Goal: Information Seeking & Learning: Learn about a topic

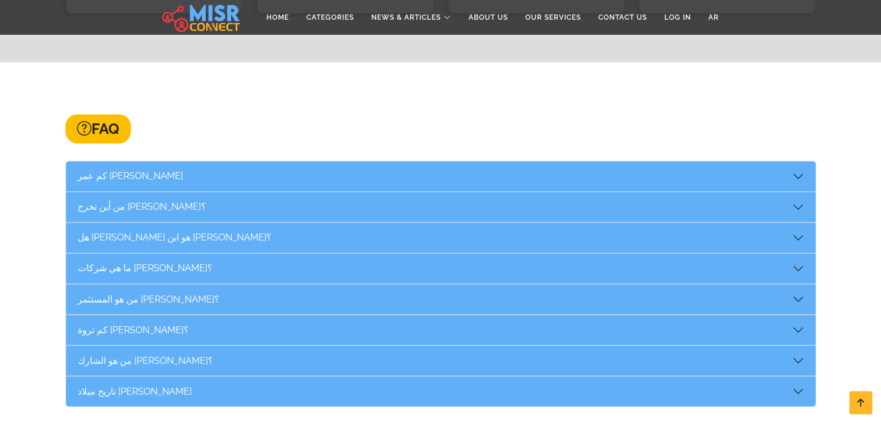
scroll to position [1925, 0]
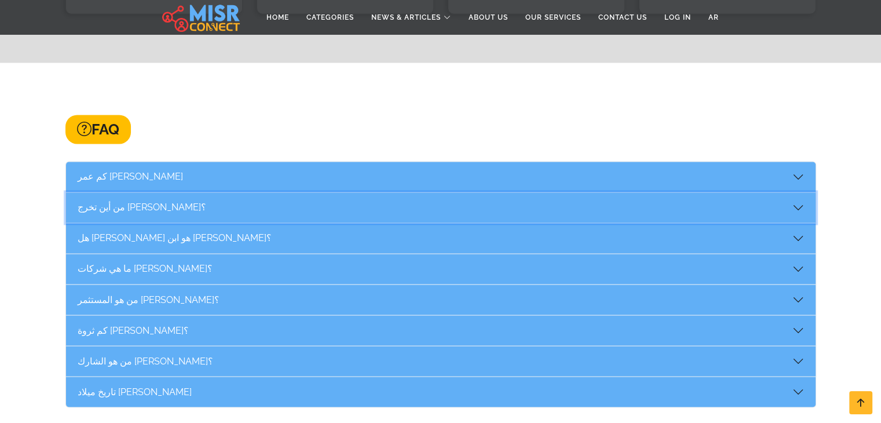
click at [136, 192] on button "من أين تخرج أيمن عباس؟" at bounding box center [441, 207] width 750 height 30
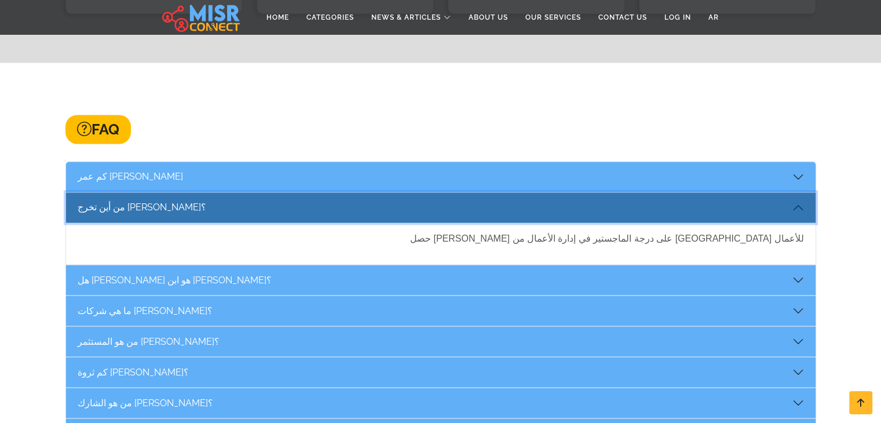
click at [136, 192] on button "من أين تخرج أيمن عباس؟" at bounding box center [441, 207] width 750 height 30
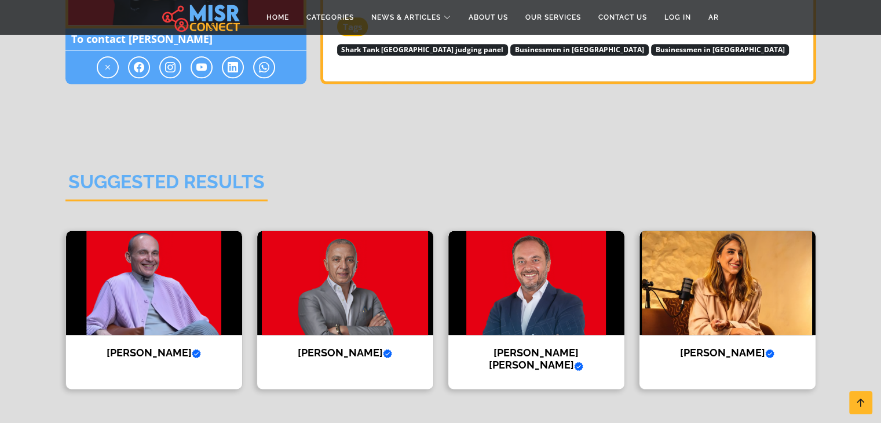
scroll to position [1691, 0]
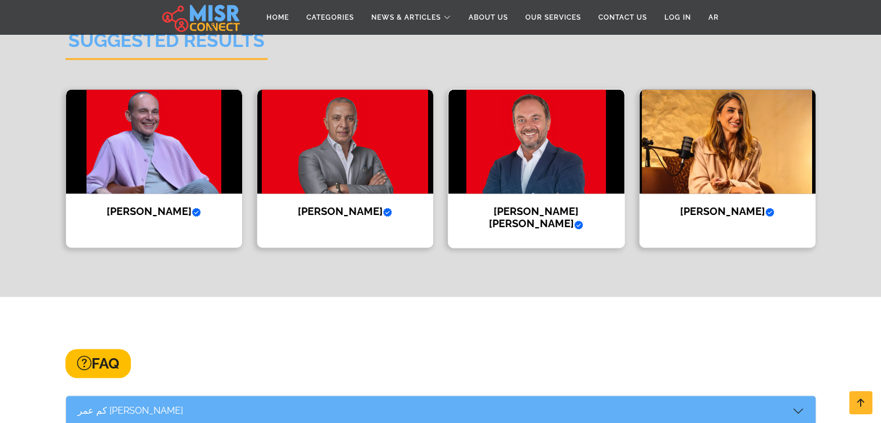
click at [551, 148] on img at bounding box center [537, 141] width 176 height 104
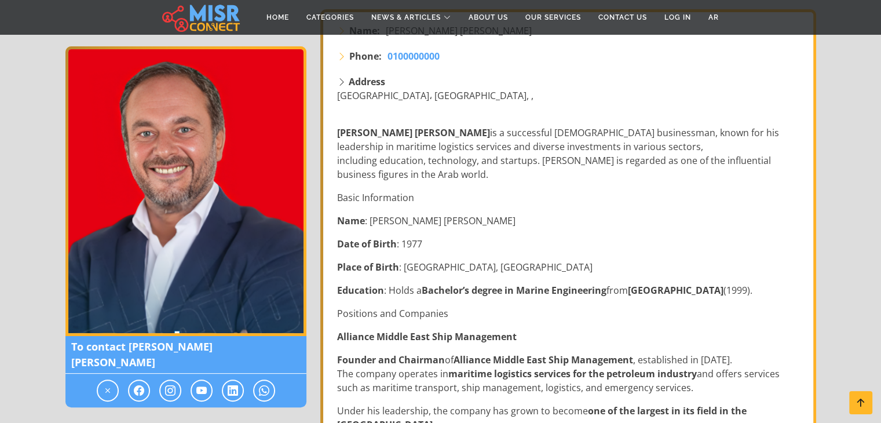
scroll to position [208, 0]
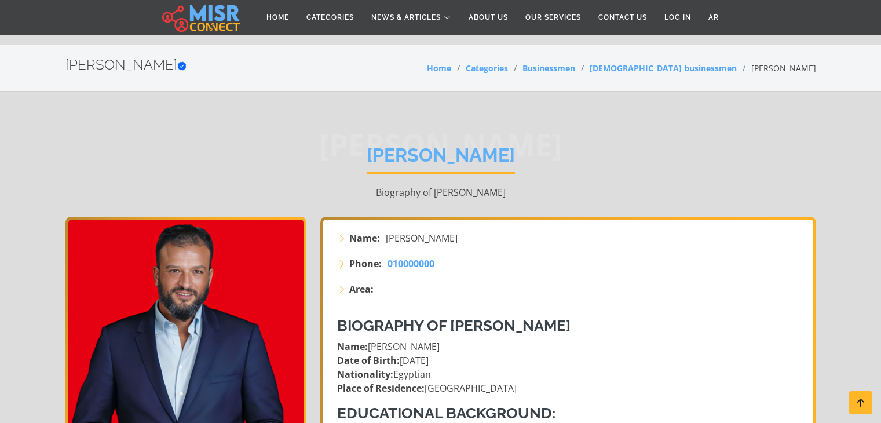
scroll to position [1691, 0]
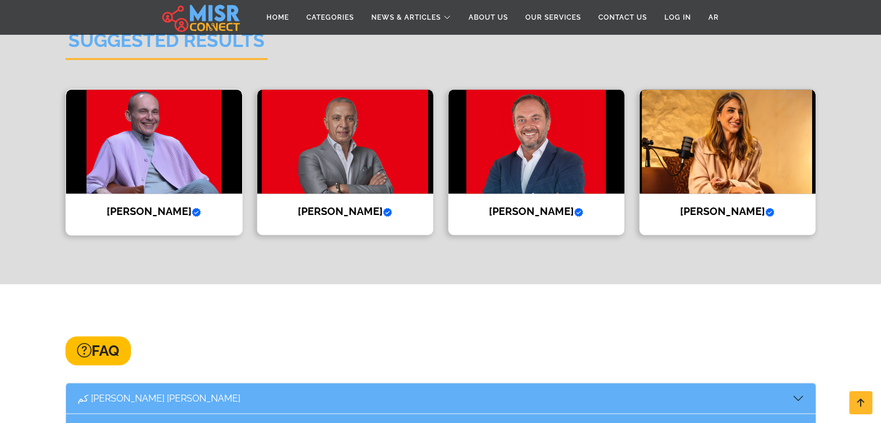
click at [118, 161] on img at bounding box center [154, 141] width 176 height 104
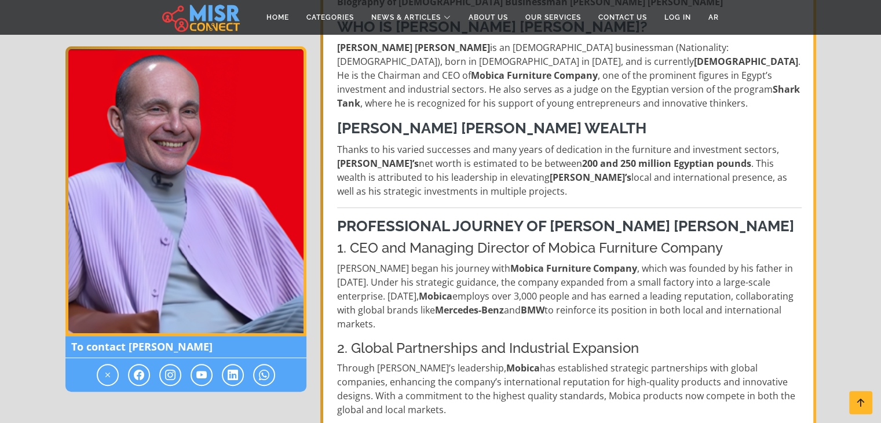
scroll to position [298, 0]
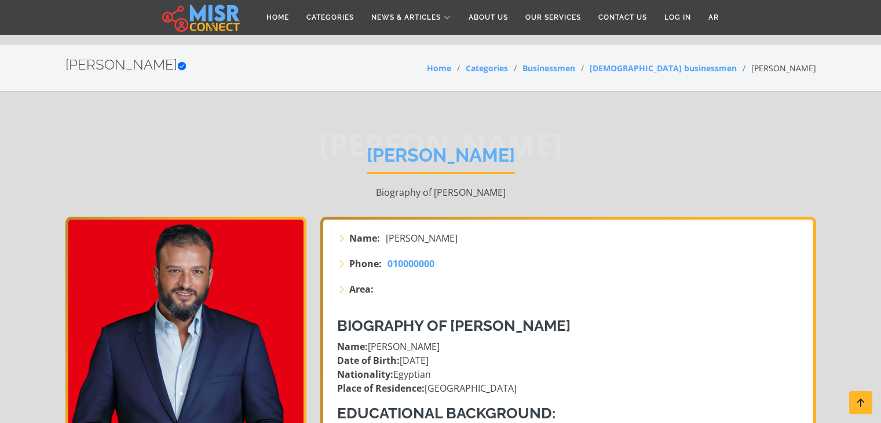
scroll to position [1691, 0]
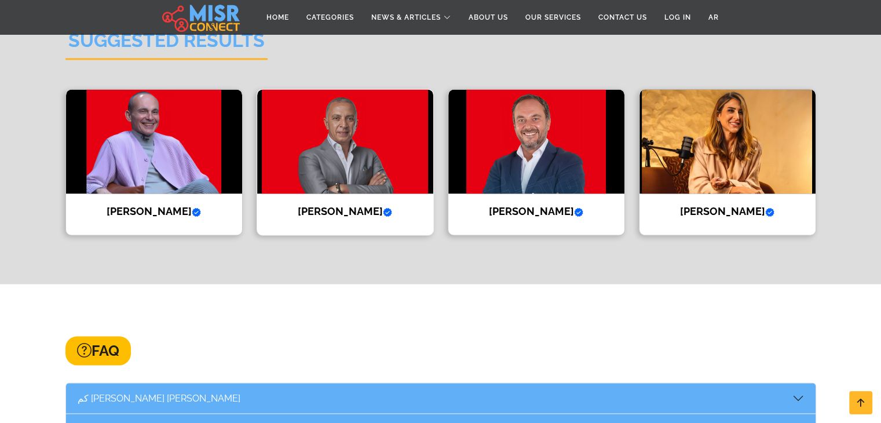
click at [407, 132] on img at bounding box center [345, 141] width 176 height 104
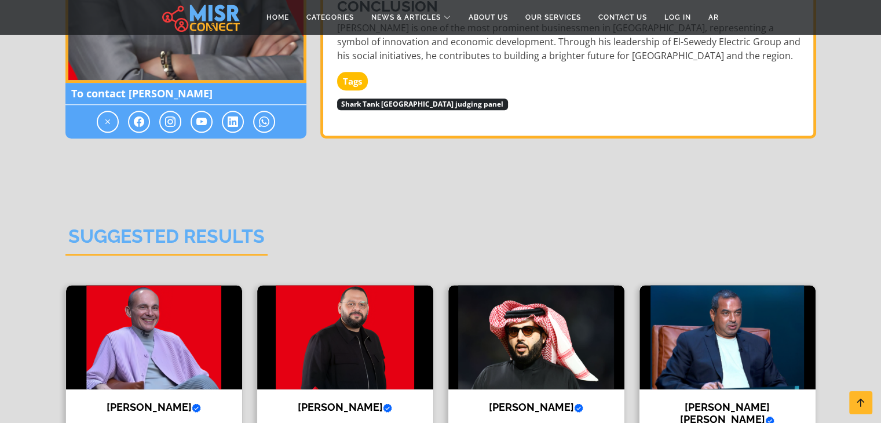
scroll to position [999, 0]
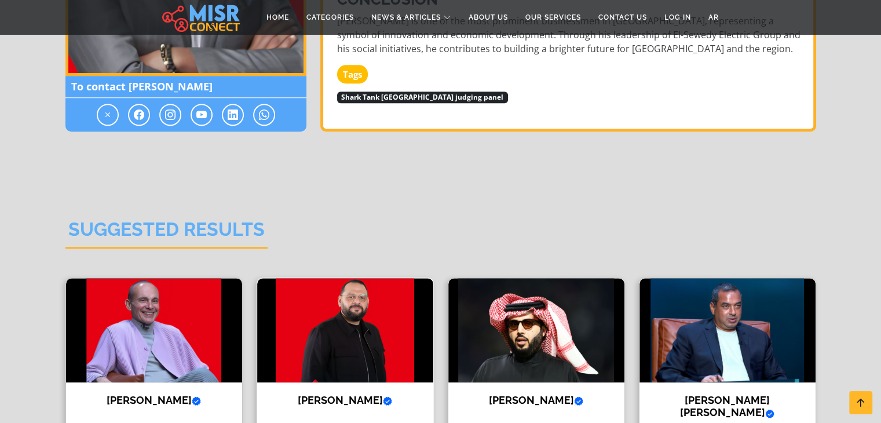
click at [361, 278] on img at bounding box center [345, 330] width 176 height 104
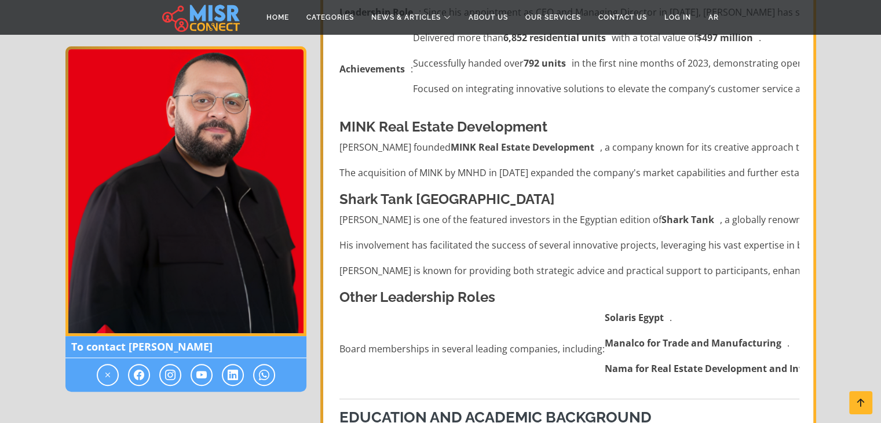
scroll to position [469, 0]
